Goal: Transaction & Acquisition: Purchase product/service

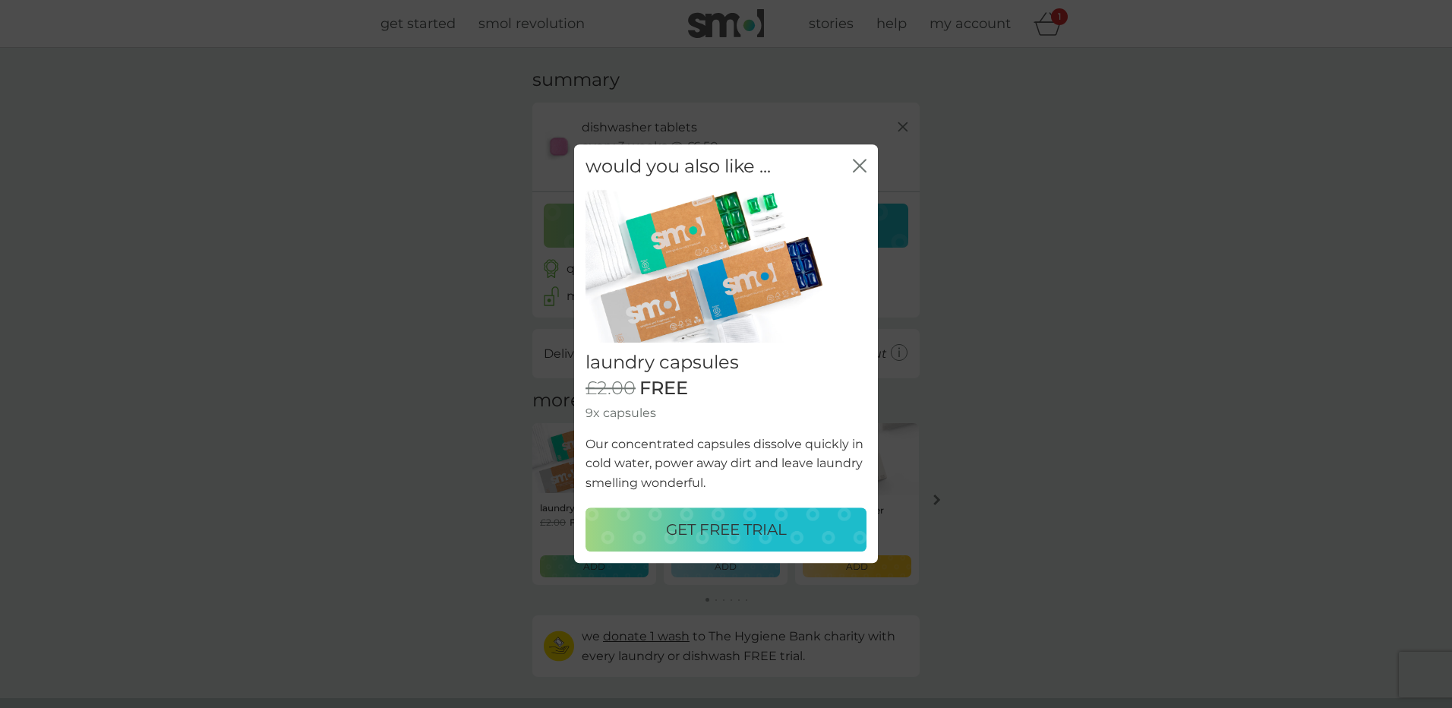
click at [787, 533] on p "GET FREE TRIAL" at bounding box center [726, 530] width 121 height 24
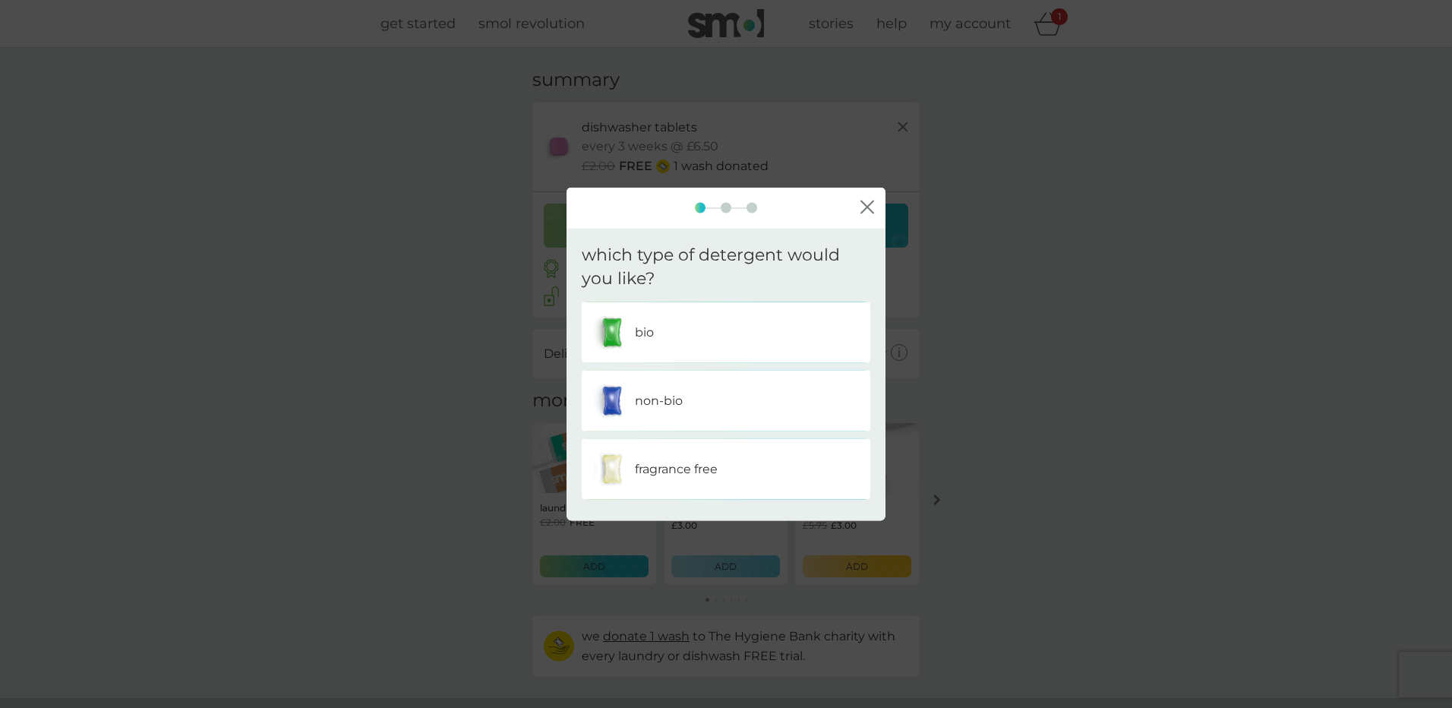
click at [724, 399] on div "non-bio" at bounding box center [726, 400] width 266 height 38
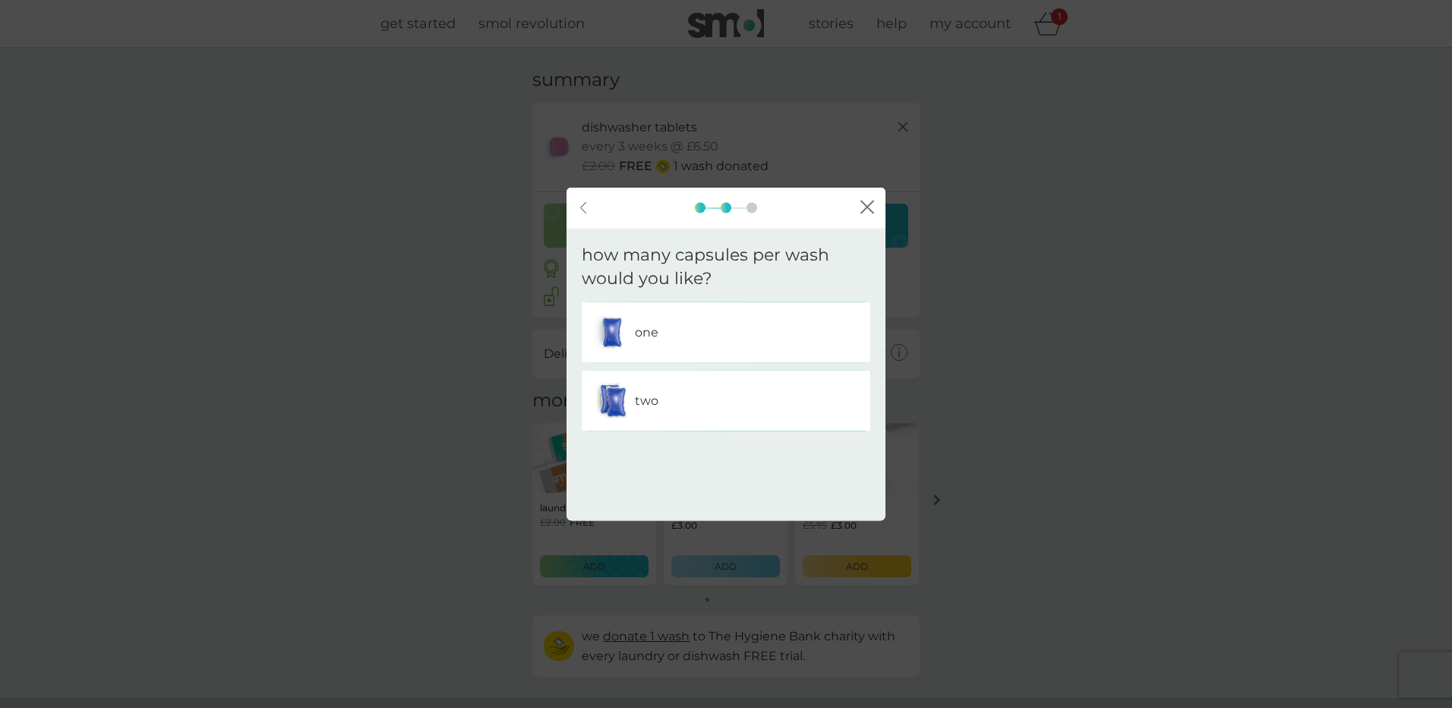
click at [671, 333] on div "one" at bounding box center [726, 332] width 266 height 38
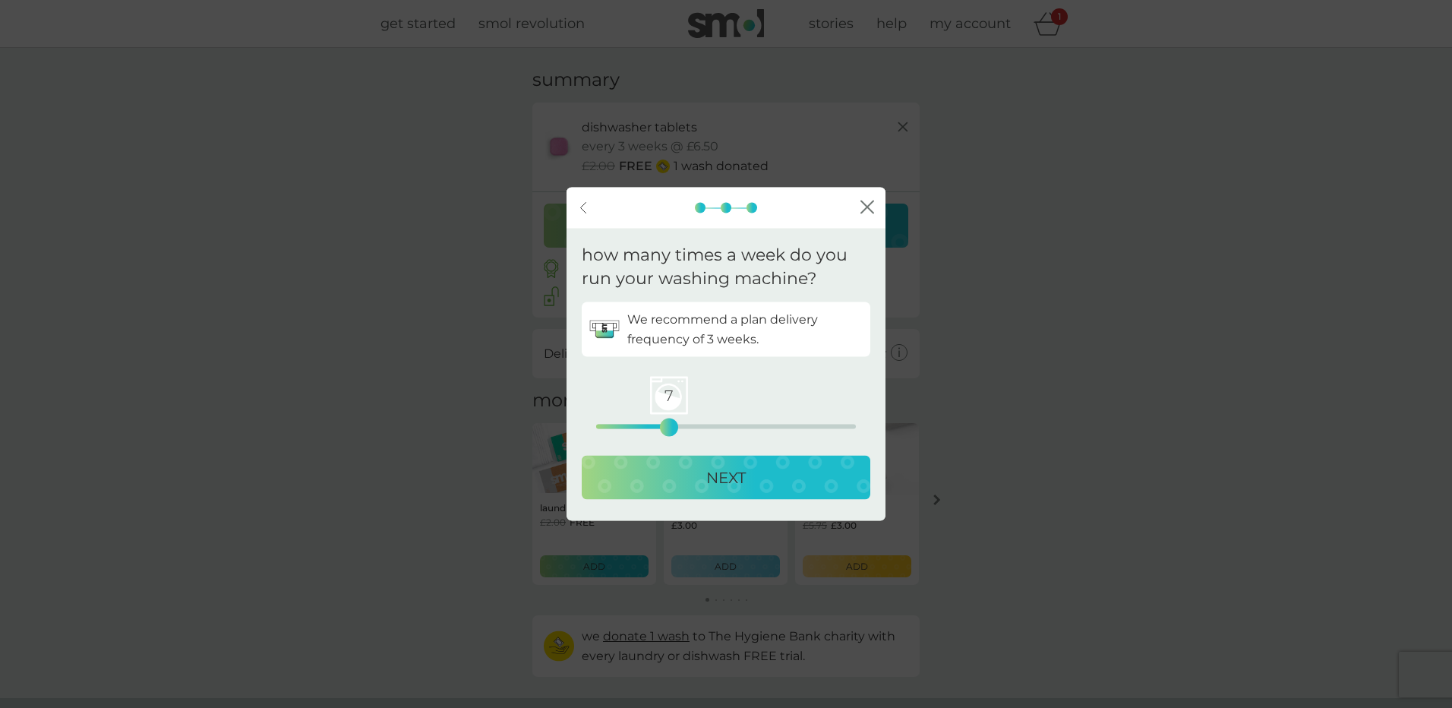
drag, startPoint x: 601, startPoint y: 426, endPoint x: 664, endPoint y: 421, distance: 63.2
click at [666, 424] on div "7" at bounding box center [669, 427] width 6 height 6
click at [725, 481] on p "NEXT" at bounding box center [725, 477] width 39 height 24
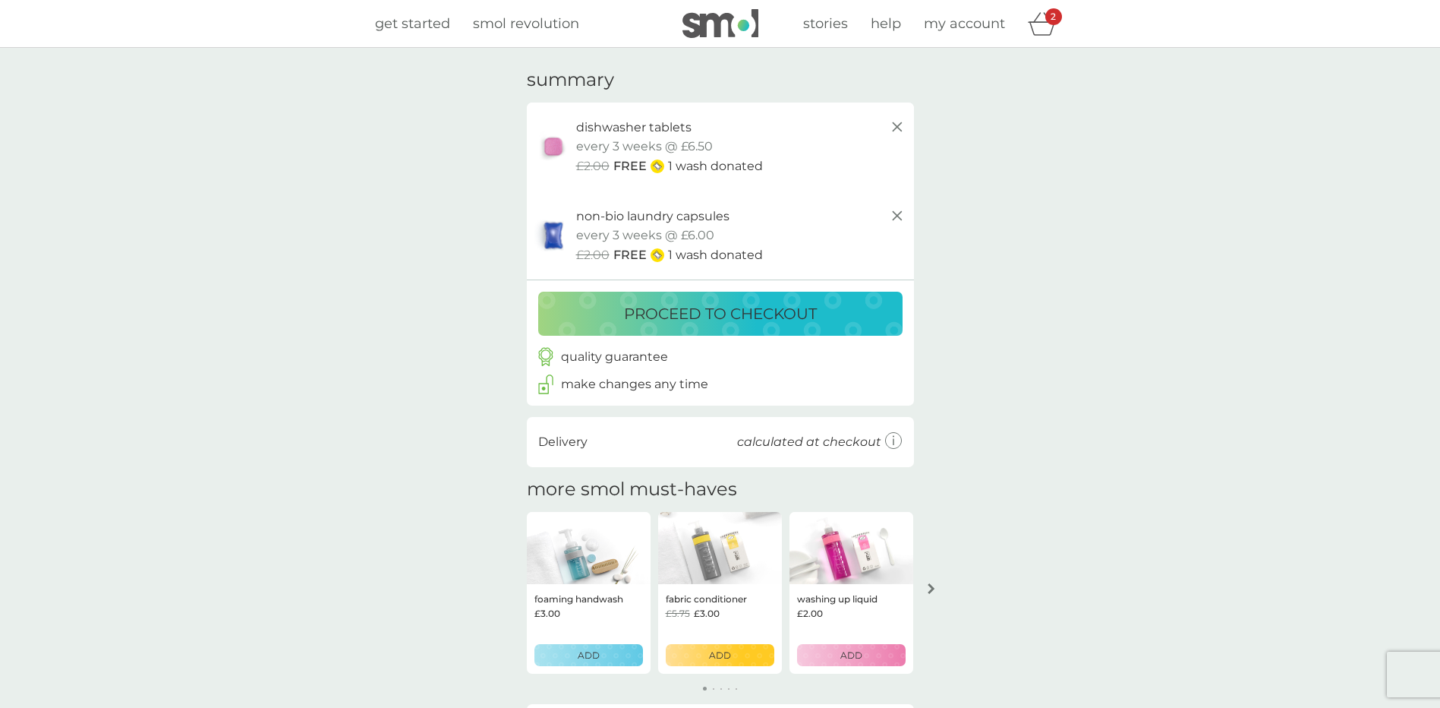
click at [742, 310] on p "proceed to checkout" at bounding box center [720, 313] width 193 height 24
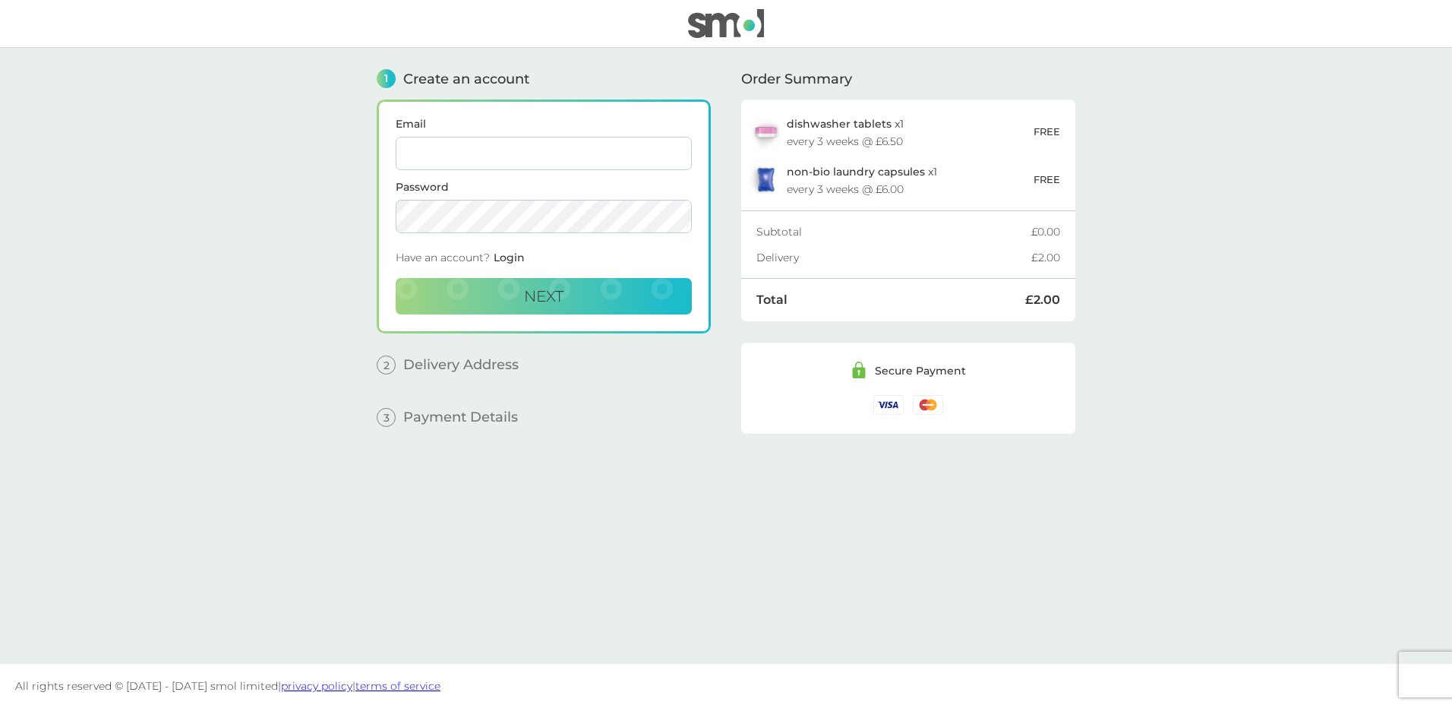
click at [536, 147] on input "Email" at bounding box center [544, 153] width 296 height 33
type input "[EMAIL_ADDRESS][DOMAIN_NAME]"
click at [621, 287] on button "Next" at bounding box center [544, 296] width 296 height 36
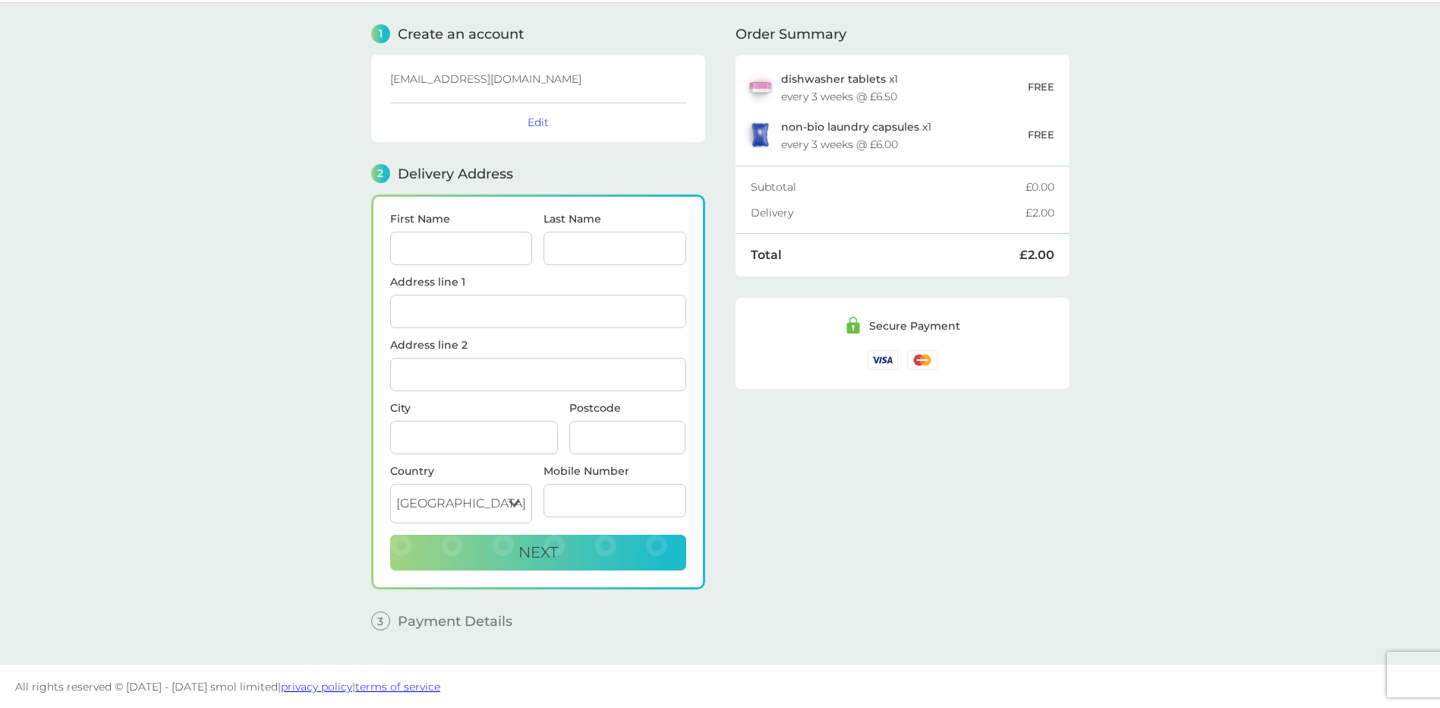
scroll to position [46, 0]
click at [467, 255] on input "First Name" at bounding box center [461, 247] width 143 height 33
type input "[PERSON_NAME]"
type input "[GEOGRAPHIC_DATA]"
type input "[STREET_ADDRESS]"
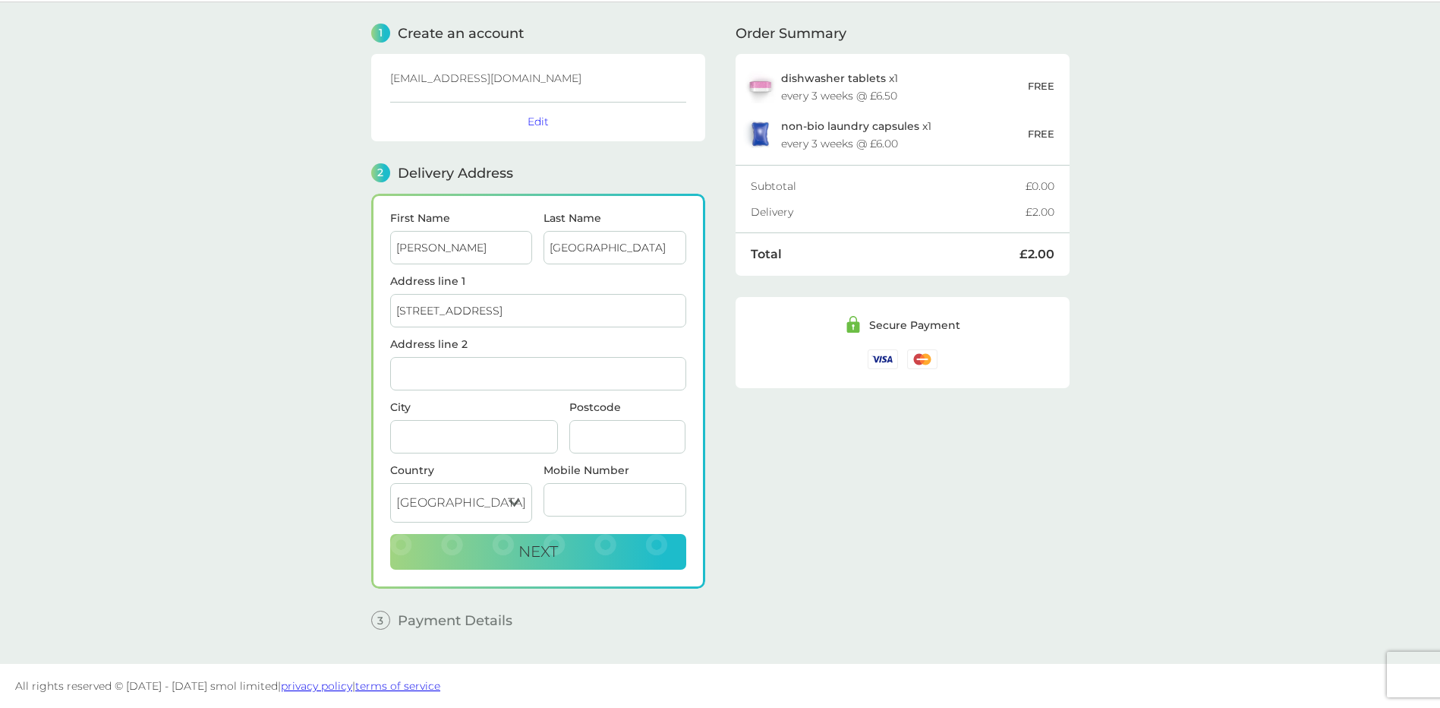
type input "[GEOGRAPHIC_DATA]"
type input "S17 3NL"
type input "07947663992"
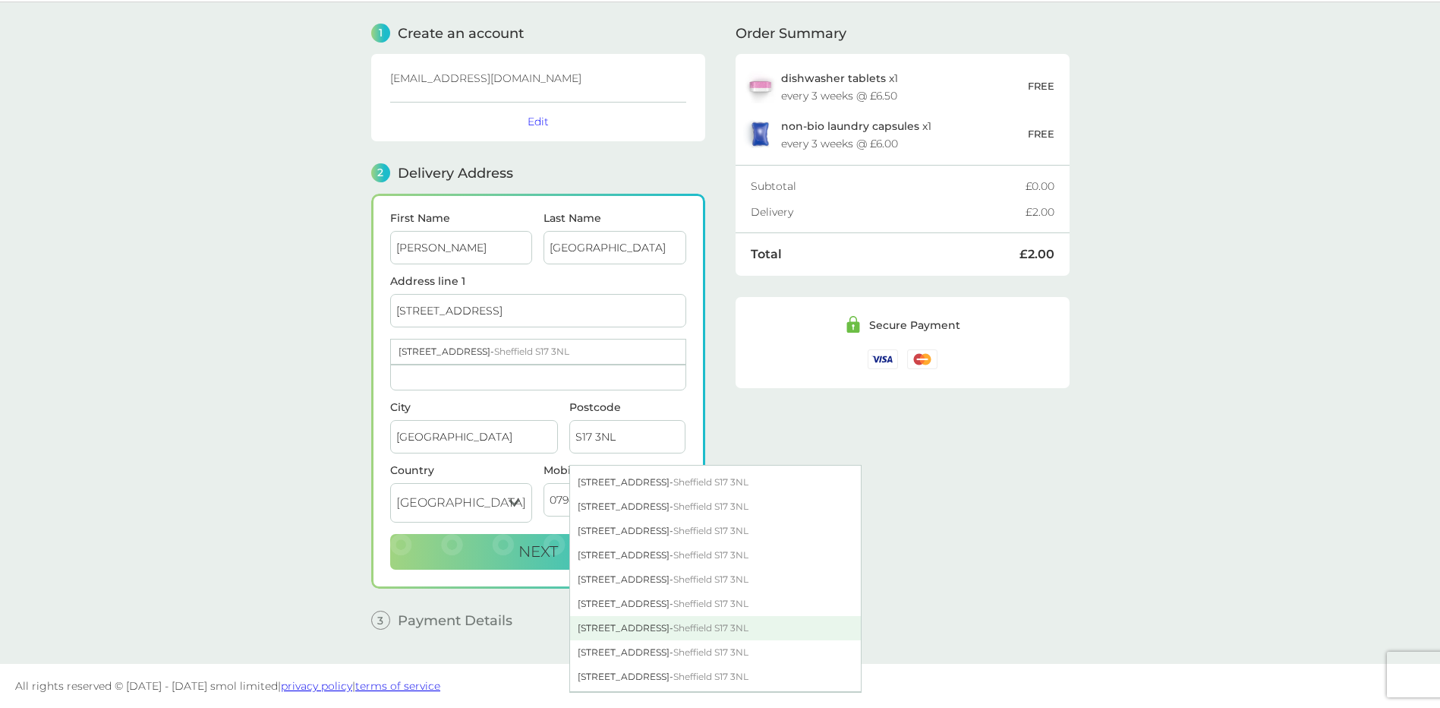
scroll to position [532, 0]
click at [643, 634] on div "[STREET_ADDRESS]" at bounding box center [715, 626] width 291 height 24
type input "[GEOGRAPHIC_DATA]"
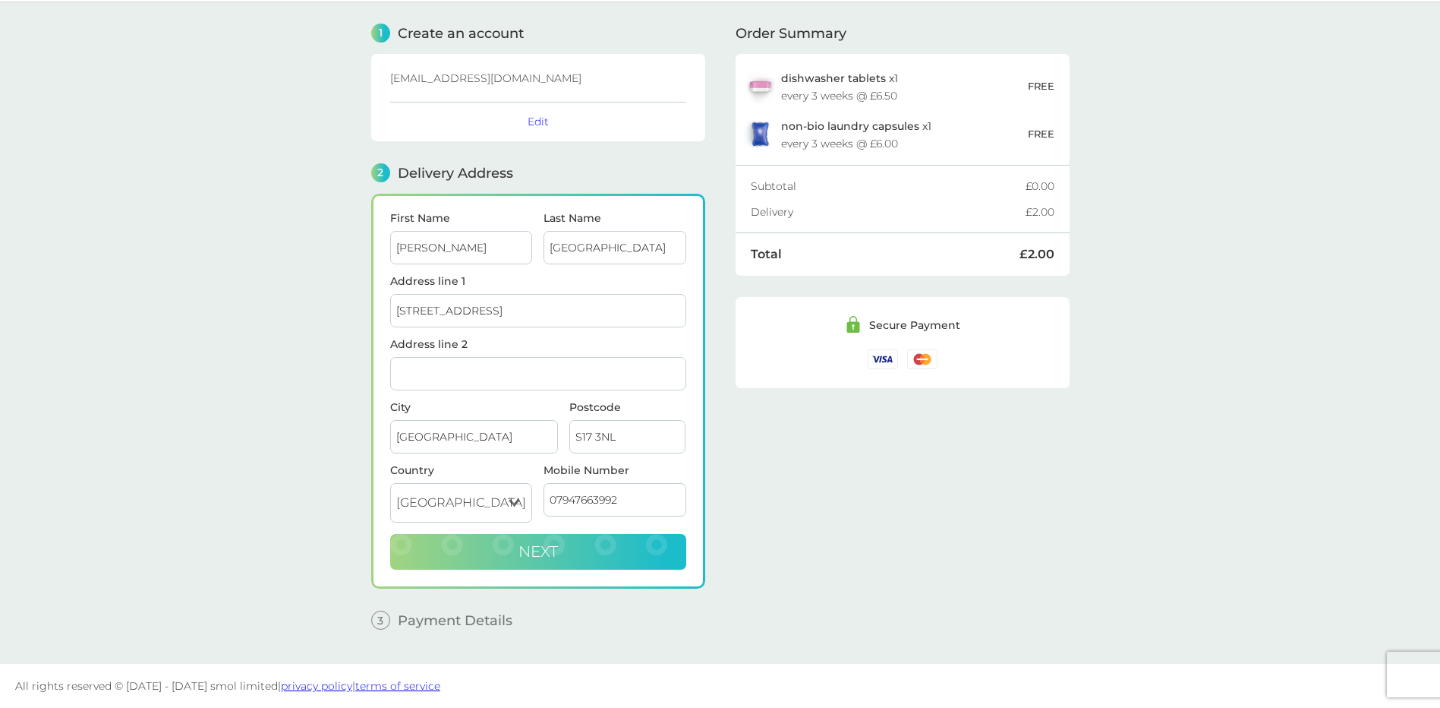
click at [606, 551] on button "Next" at bounding box center [538, 552] width 296 height 36
checkbox input "true"
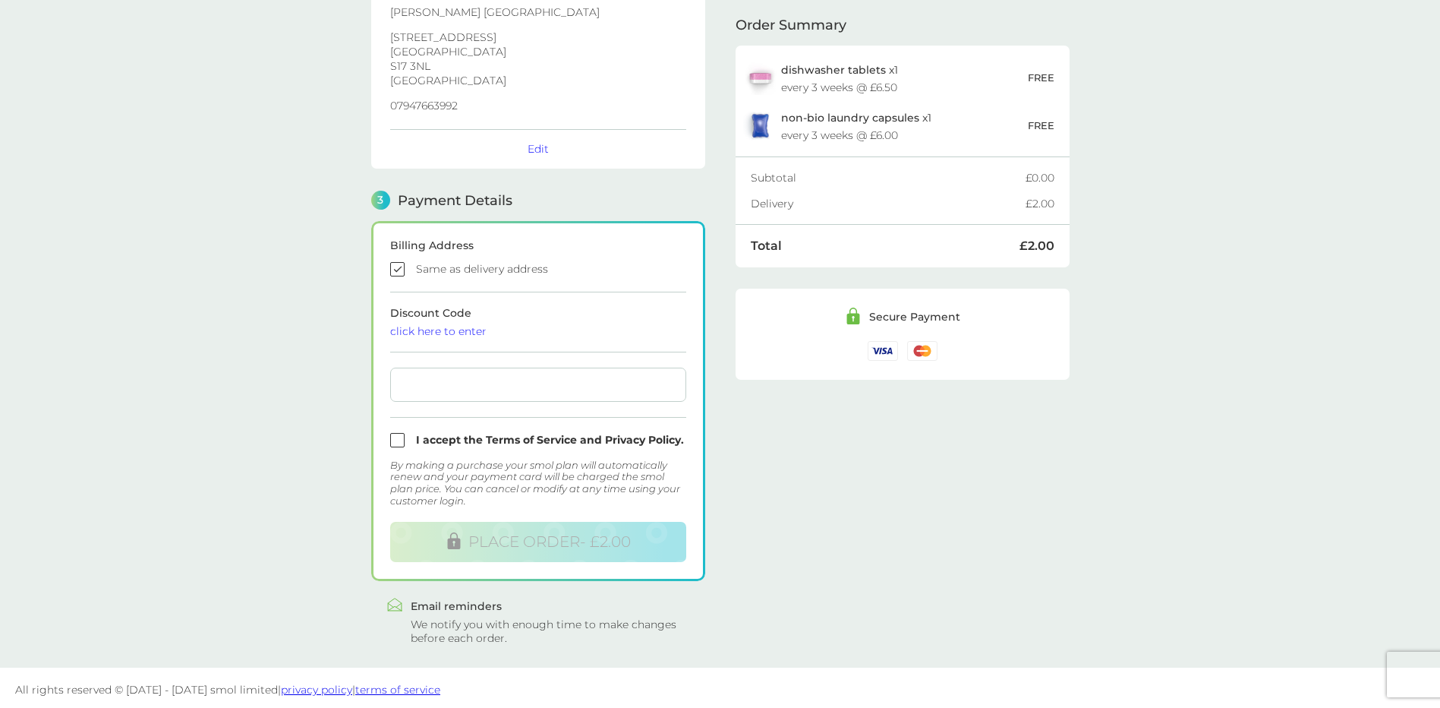
scroll to position [255, 0]
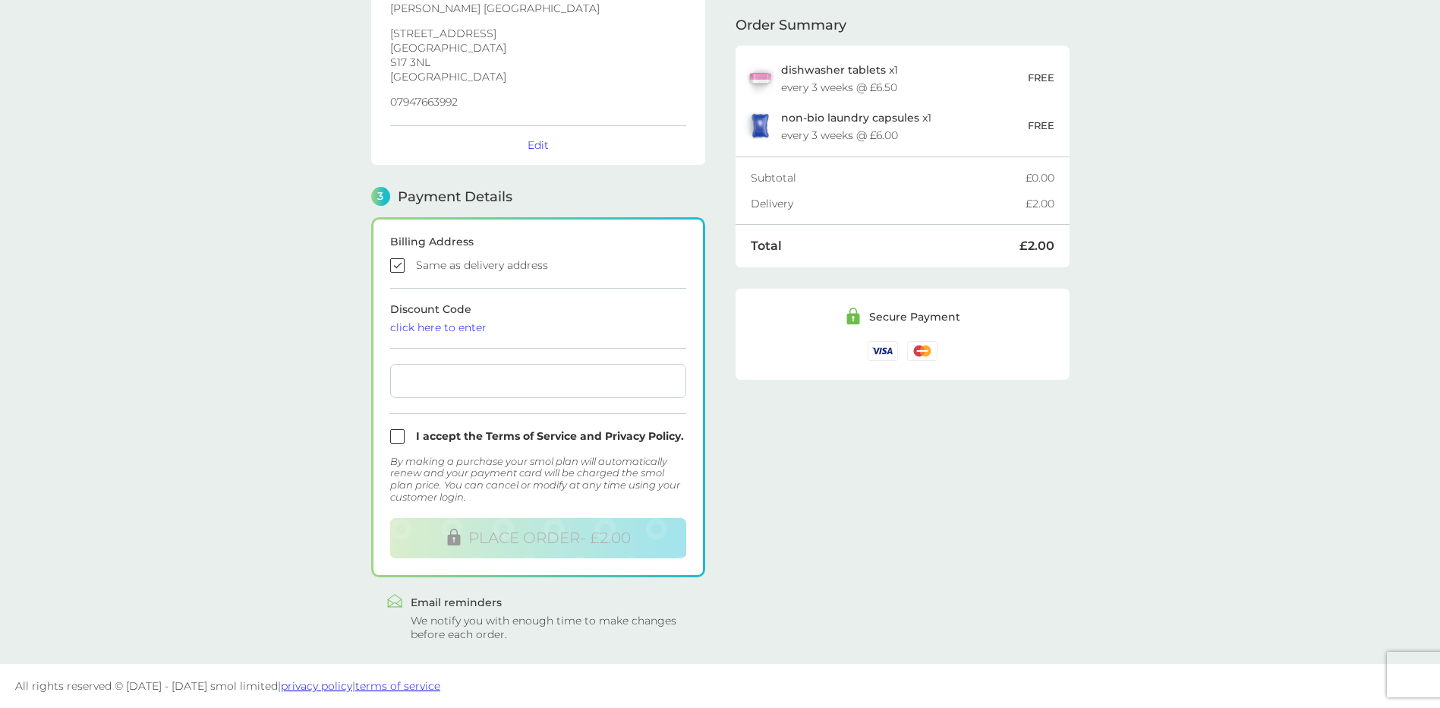
click at [390, 437] on input "checkbox" at bounding box center [538, 436] width 296 height 14
checkbox input "true"
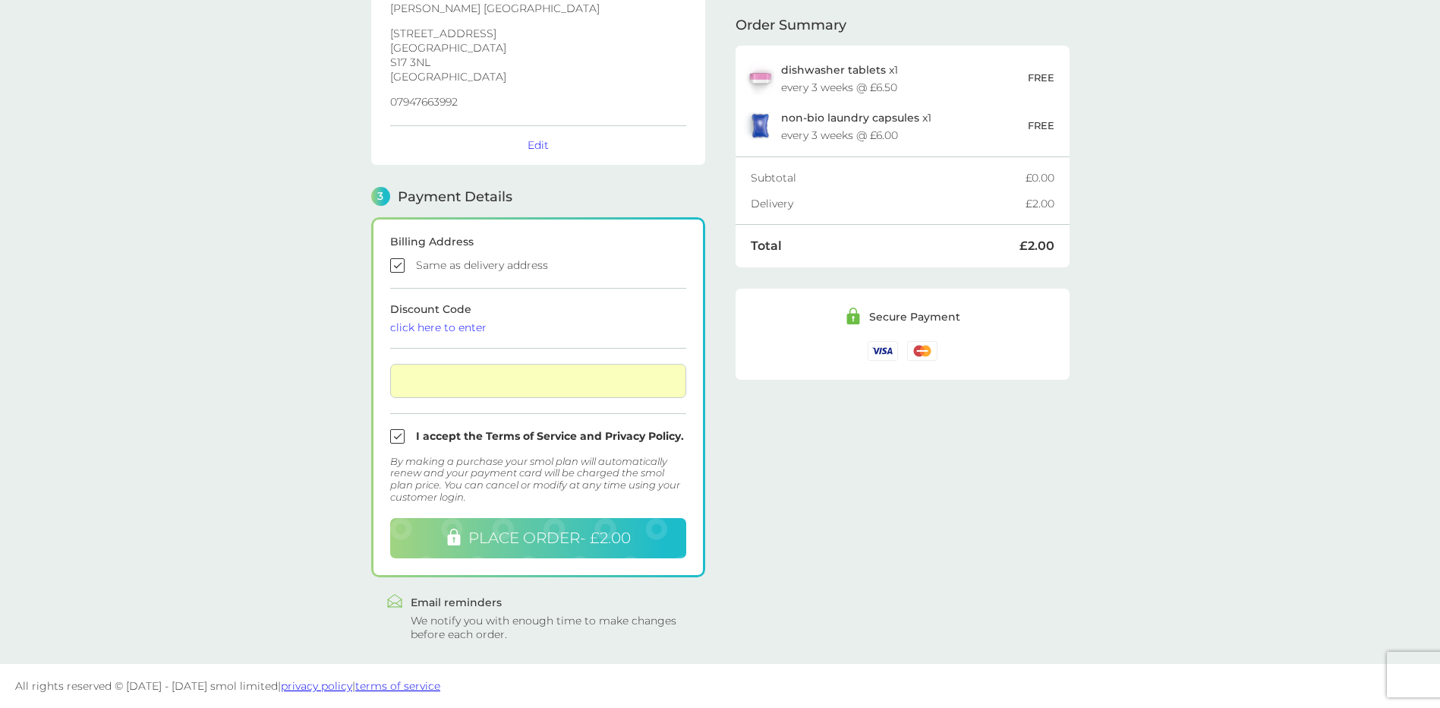
click at [550, 544] on span "PLACE ORDER - £2.00" at bounding box center [550, 537] width 162 height 18
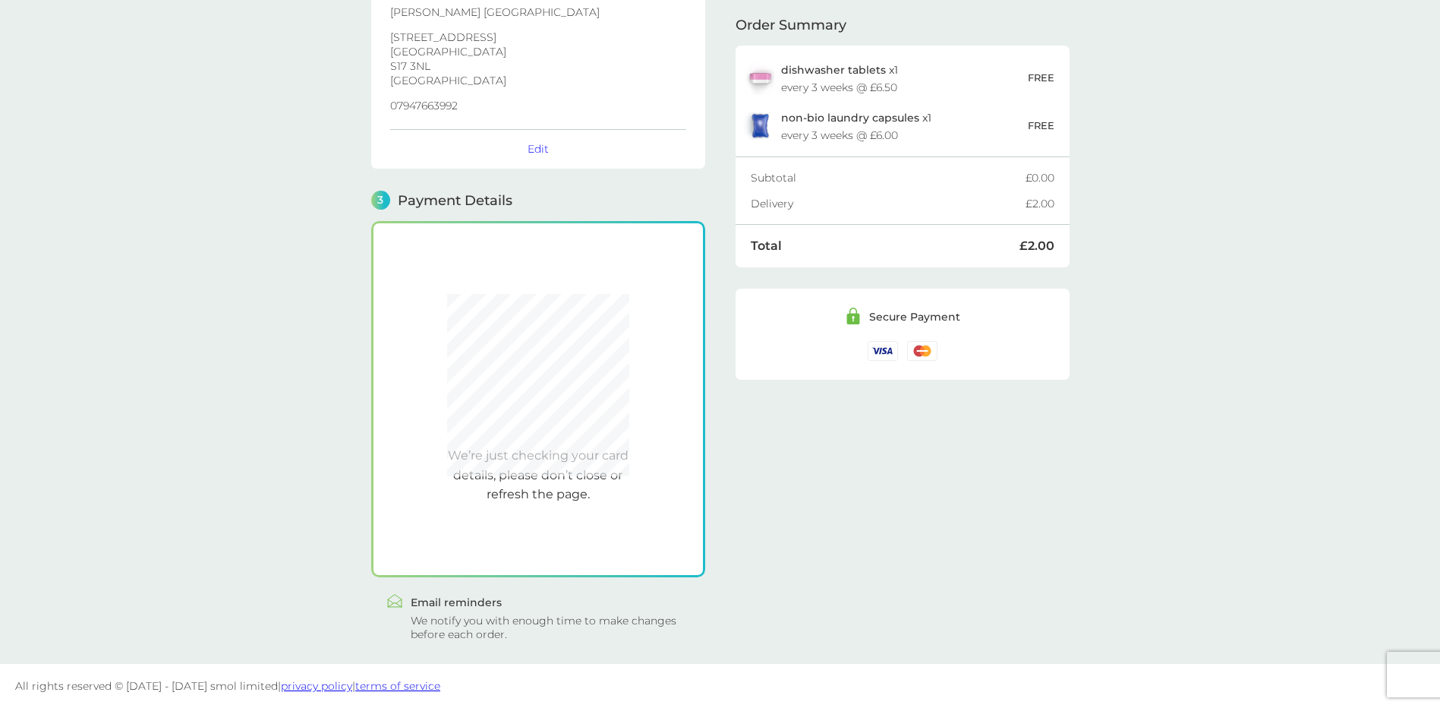
scroll to position [251, 0]
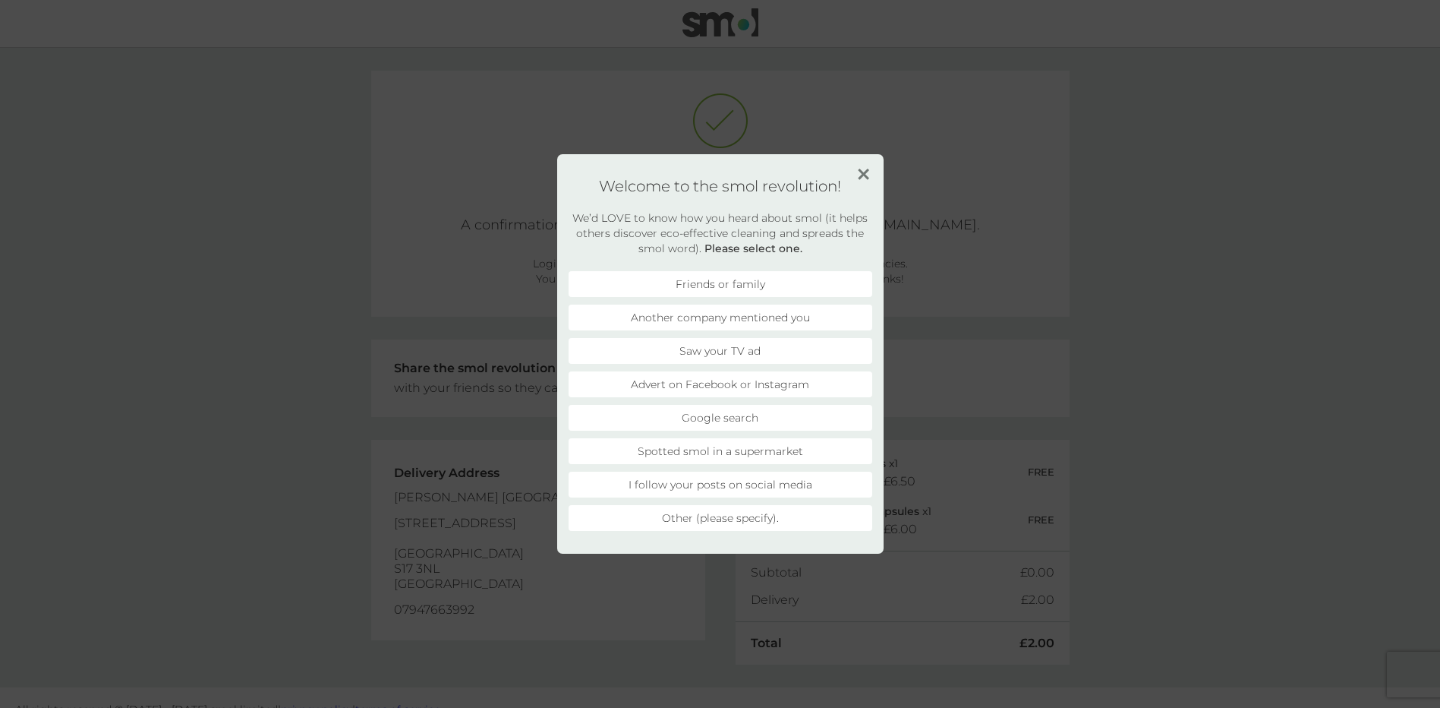
click at [856, 170] on div "Welcome to the smol revolution! We’d LOVE to know how you heard about smol (it …" at bounding box center [720, 353] width 327 height 399
click at [758, 316] on li "Another company mentioned you" at bounding box center [721, 317] width 304 height 26
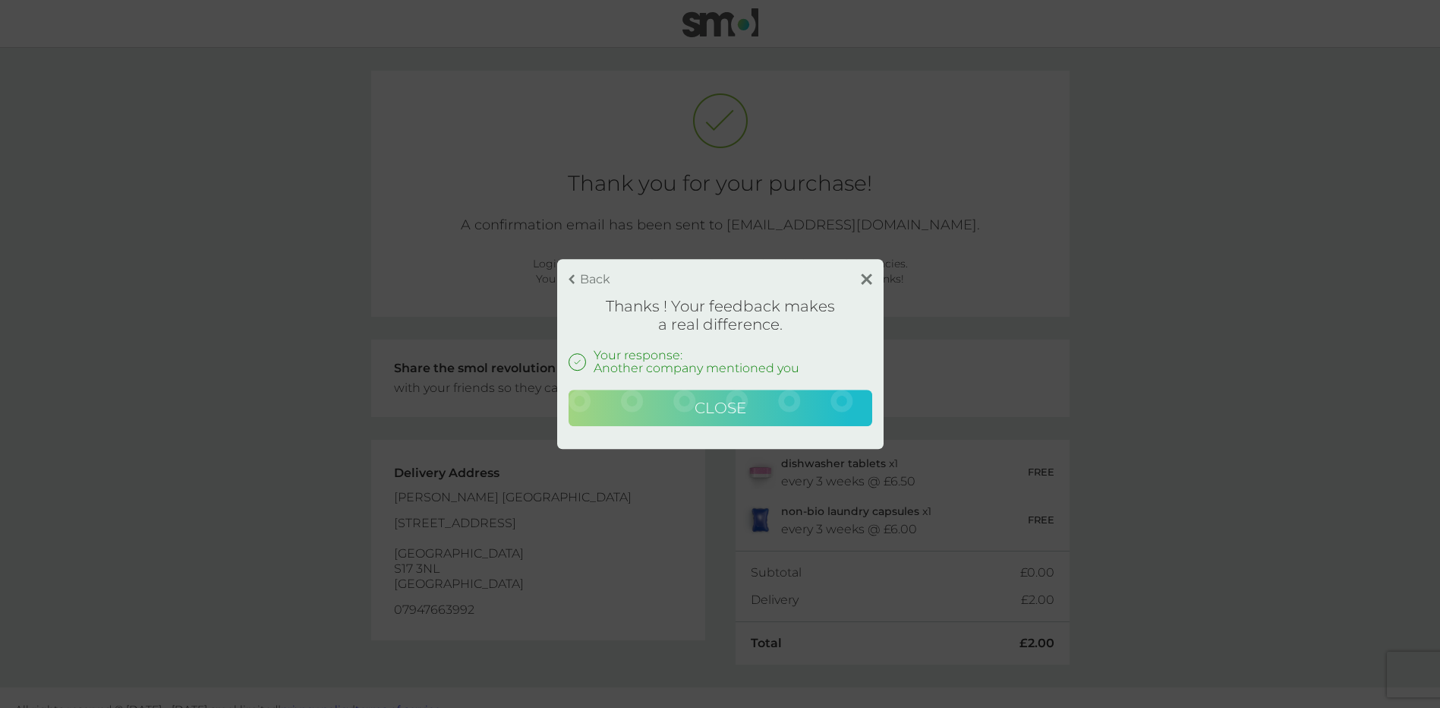
click at [738, 409] on span "Close" at bounding box center [721, 408] width 52 height 18
